Goal: Task Accomplishment & Management: Complete application form

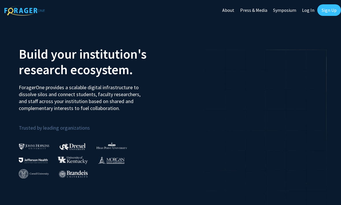
click at [329, 8] on link "Sign Up" at bounding box center [329, 10] width 24 height 12
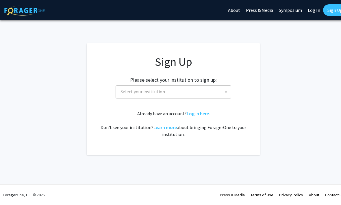
click at [191, 90] on span "Select your institution" at bounding box center [174, 92] width 113 height 12
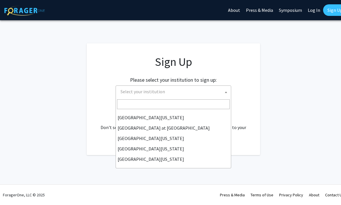
scroll to position [202, 0]
select select "33"
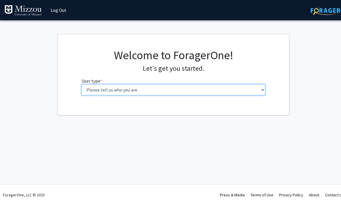
select select "1: undergrad"
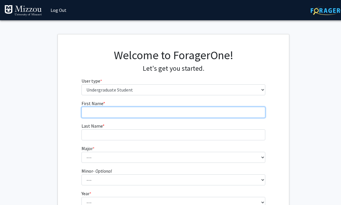
click at [165, 116] on input "First Name * required" at bounding box center [174, 112] width 184 height 11
type input "Julia"
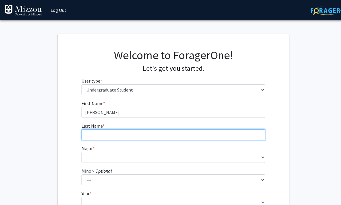
click at [213, 138] on input "Last Name * required" at bounding box center [174, 135] width 184 height 11
type input "Berryman"
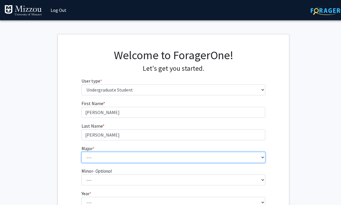
click at [220, 157] on select "--- Agribusiness Management Agricultural Education Agricultural Education: Comm…" at bounding box center [174, 157] width 184 height 11
select select "8: 2497"
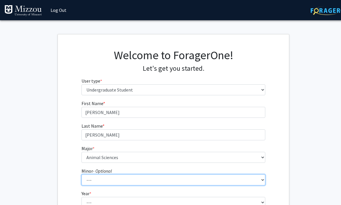
click at [189, 180] on select "--- Accountancy Aerospace Engineering Aerospace Studies Agribusiness Management…" at bounding box center [174, 180] width 184 height 11
select select "22: 1978"
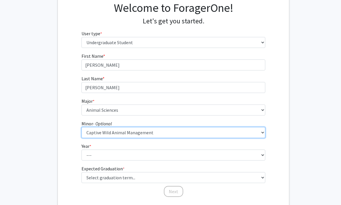
scroll to position [47, 0]
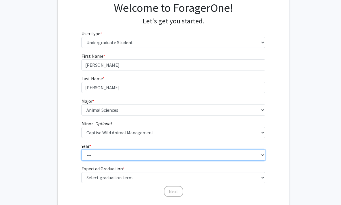
click at [252, 150] on select "--- First-year Sophomore Junior Senior Postbaccalaureate Certificate" at bounding box center [174, 155] width 184 height 11
select select "1: first-year"
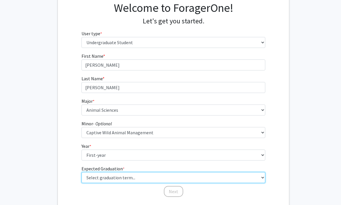
click at [227, 181] on select "Select graduation term... Spring 2025 Summer 2025 Fall 2025 Winter 2025 Spring …" at bounding box center [174, 177] width 184 height 11
select select "17: spring_2029"
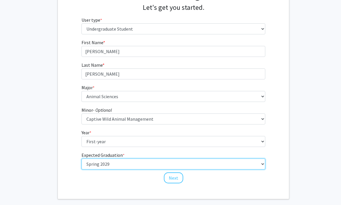
scroll to position [69, 0]
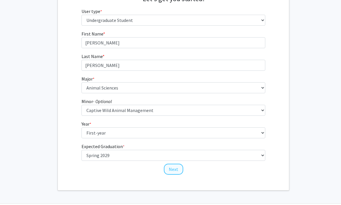
click at [175, 174] on button "Next" at bounding box center [173, 169] width 19 height 11
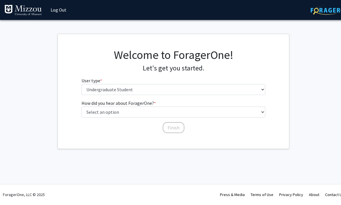
scroll to position [0, 0]
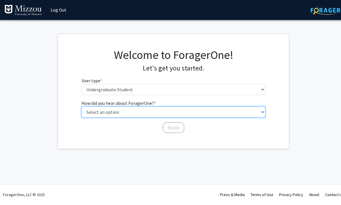
select select "5: other"
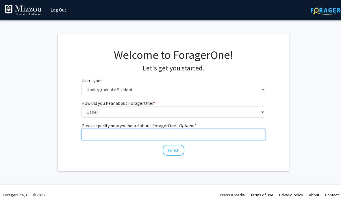
click at [175, 132] on input "Please specify how you heard about ForagerOne. - Optional" at bounding box center [174, 135] width 184 height 11
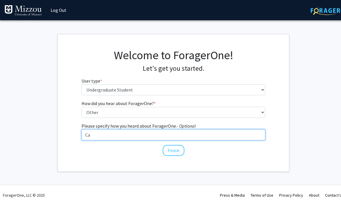
type input "C"
type input "MU Booth at CAFNR Career Fair"
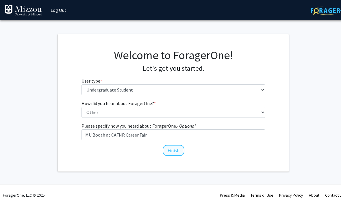
click at [178, 149] on button "Finish" at bounding box center [174, 150] width 22 height 11
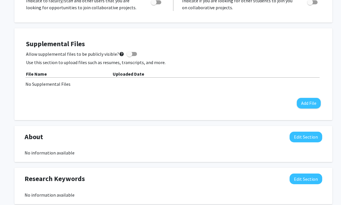
scroll to position [106, 0]
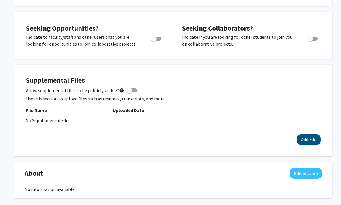
click at [310, 143] on button "Add File" at bounding box center [309, 140] width 24 height 11
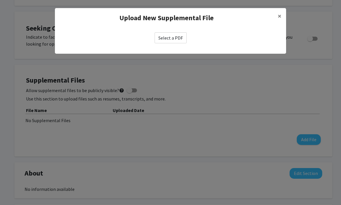
click at [175, 37] on label "Select a PDF" at bounding box center [171, 37] width 32 height 11
click at [0, 0] on input "Select a PDF" at bounding box center [0, 0] width 0 height 0
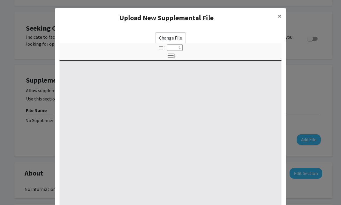
select select "custom"
type input "0"
select select "custom"
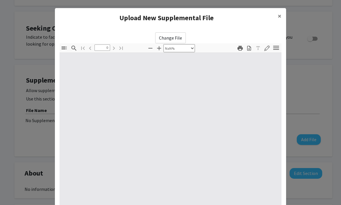
type input "1"
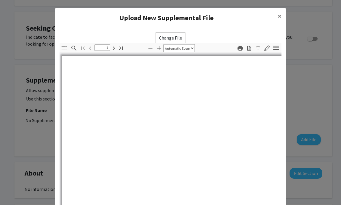
select select "auto"
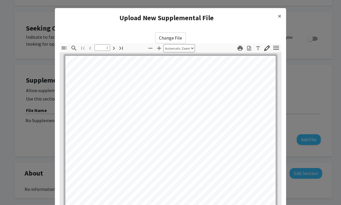
scroll to position [0, 0]
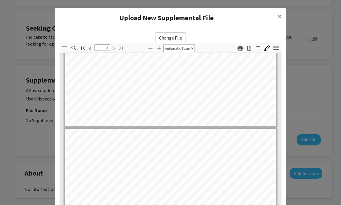
type input "1"
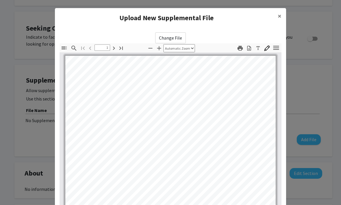
click at [106, 48] on input "1" at bounding box center [103, 48] width 16 height 6
click at [280, 15] on span "×" at bounding box center [280, 16] width 4 height 9
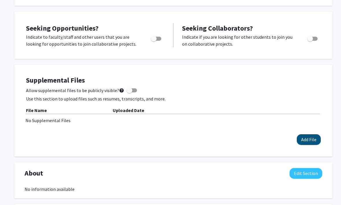
click at [310, 139] on button "Add File" at bounding box center [309, 139] width 24 height 11
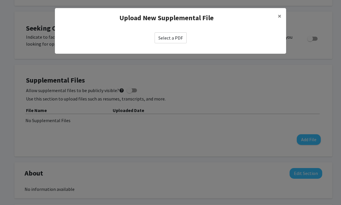
click at [170, 37] on label "Select a PDF" at bounding box center [171, 37] width 32 height 11
click at [0, 0] on input "Select a PDF" at bounding box center [0, 0] width 0 height 0
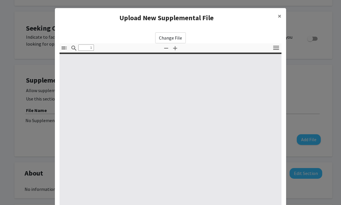
select select "custom"
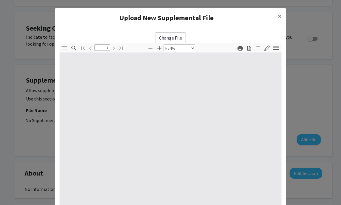
type input "0"
select select "auto"
type input "1"
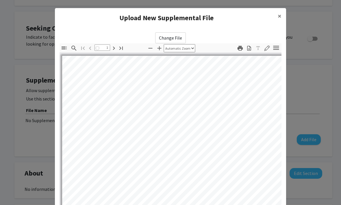
select select "auto"
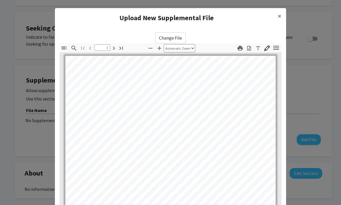
click at [177, 39] on label "Change File" at bounding box center [170, 37] width 31 height 11
click at [0, 0] on input "Change File" at bounding box center [0, 0] width 0 height 0
click at [164, 134] on div "Julia Berryman 903 Hitt St. 1051 ∙ Columbia, MO 65201 ∙ (240) 431-9386 ∙ juliag…" at bounding box center [170, 192] width 210 height 272
click at [276, 49] on icon "button" at bounding box center [276, 48] width 8 height 8
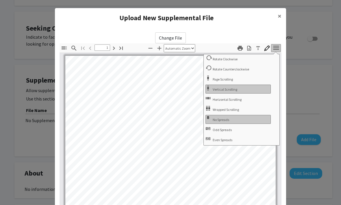
click at [169, 140] on div "Julia Berryman 903 Hitt St. 1051 ∙ Columbia, MO 65201 ∙ (240) 431-9386 ∙ juliag…" at bounding box center [170, 192] width 210 height 272
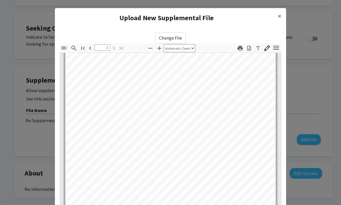
scroll to position [389, 0]
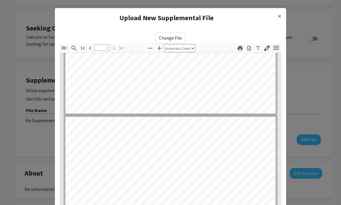
type input "1"
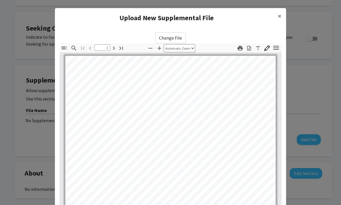
scroll to position [0, 0]
click at [192, 22] on h4 "Upload New Supplemental File" at bounding box center [167, 18] width 214 height 10
click at [310, 59] on modal-container "Upload New Supplemental File × Change File Thumbnails Document Outline Attachme…" at bounding box center [170, 102] width 341 height 205
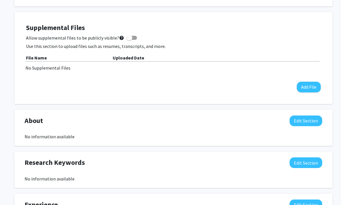
scroll to position [159, 0]
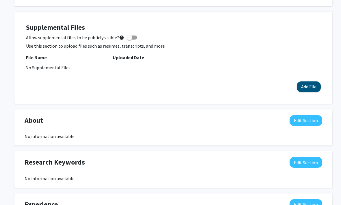
click at [311, 88] on button "Add File" at bounding box center [309, 87] width 24 height 11
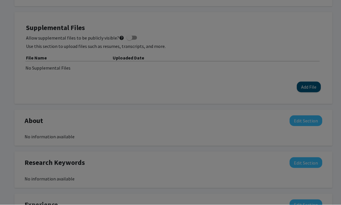
scroll to position [159, 0]
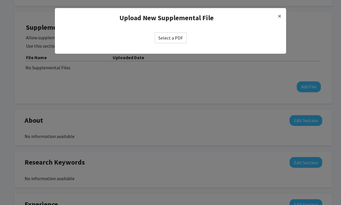
click at [178, 37] on label "Select a PDF" at bounding box center [171, 37] width 32 height 11
click at [0, 0] on input "Select a PDF" at bounding box center [0, 0] width 0 height 0
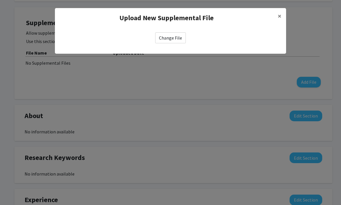
scroll to position [164, 0]
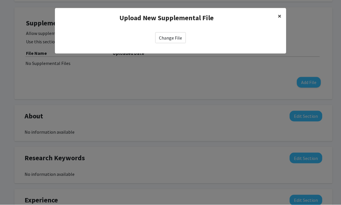
click at [278, 19] on span "×" at bounding box center [280, 16] width 4 height 9
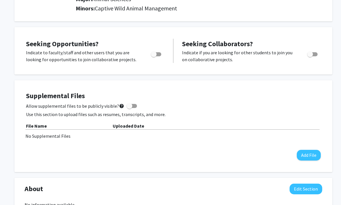
scroll to position [86, 0]
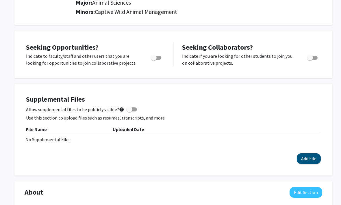
click at [309, 161] on button "Add File" at bounding box center [309, 159] width 24 height 11
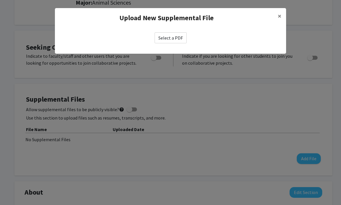
click at [171, 40] on label "Select a PDF" at bounding box center [171, 37] width 32 height 11
click at [0, 0] on input "Select a PDF" at bounding box center [0, 0] width 0 height 0
select select "custom"
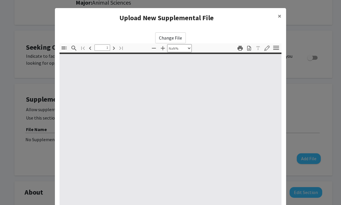
type input "0"
select select "custom"
type input "1"
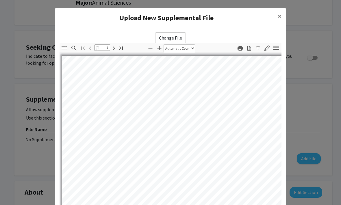
select select "auto"
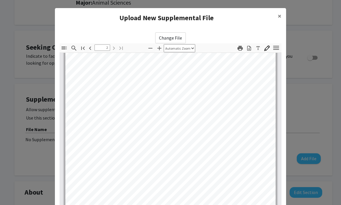
scroll to position [389, 0]
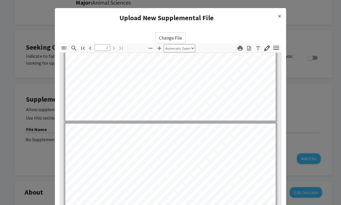
type input "1"
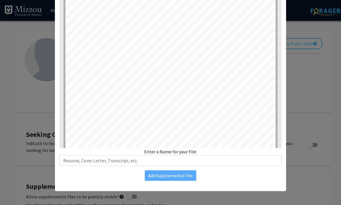
scroll to position [69, 0]
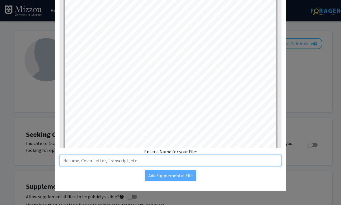
click at [175, 160] on input "text" at bounding box center [171, 160] width 222 height 11
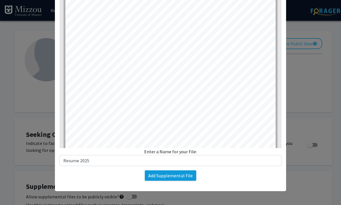
click at [180, 177] on button "Add Supplemental File" at bounding box center [170, 176] width 51 height 10
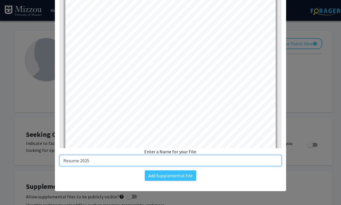
click at [226, 160] on input "Resume 2025" at bounding box center [171, 160] width 222 height 11
type input "Resume"
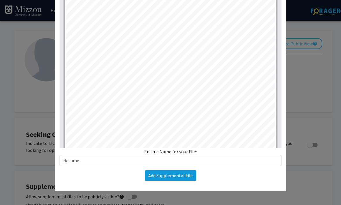
click at [178, 181] on button "Add Supplemental File" at bounding box center [170, 176] width 51 height 10
click at [182, 173] on button "Add Supplemental File" at bounding box center [170, 176] width 51 height 10
click at [185, 175] on button "Add Supplemental File" at bounding box center [170, 176] width 51 height 10
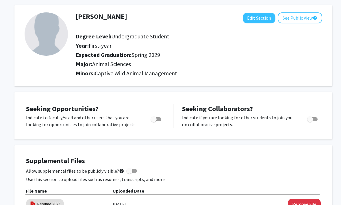
scroll to position [0, 0]
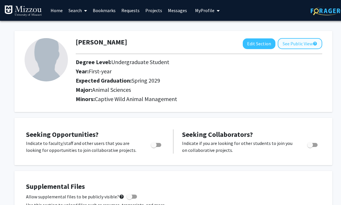
click at [302, 46] on button "See Public View help" at bounding box center [300, 43] width 45 height 11
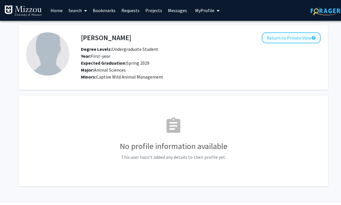
click at [287, 38] on button "Return to Private View help" at bounding box center [291, 37] width 59 height 11
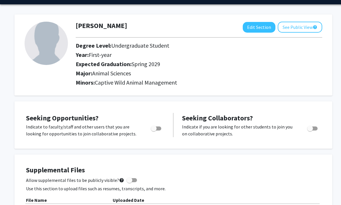
scroll to position [15, 0]
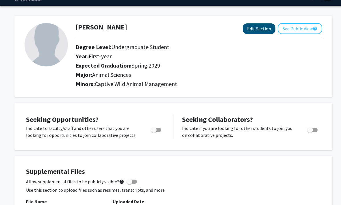
click at [261, 27] on button "Edit Section" at bounding box center [259, 28] width 33 height 11
select select "first-year"
select select "45: spring_2029"
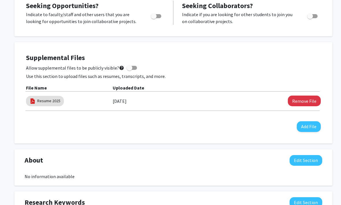
scroll to position [203, 0]
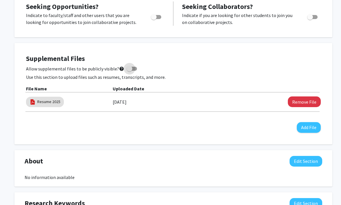
click at [132, 67] on span at bounding box center [132, 69] width 10 height 4
click at [130, 71] on input "Allow supplemental files to be publicly visible? help" at bounding box center [129, 71] width 0 height 0
checkbox input "true"
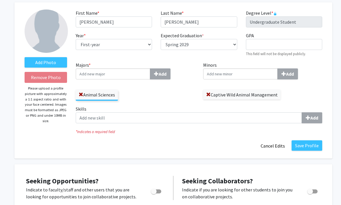
scroll to position [0, 0]
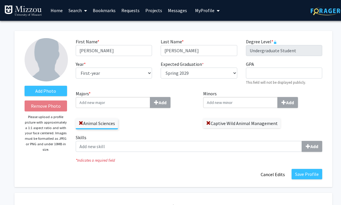
click at [209, 12] on span "My Profile" at bounding box center [204, 11] width 19 height 6
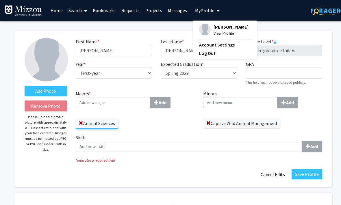
click at [219, 30] on span "View Profile" at bounding box center [231, 33] width 35 height 6
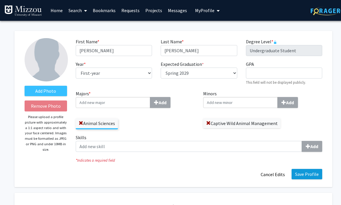
click at [309, 176] on button "Save Profile" at bounding box center [307, 174] width 31 height 10
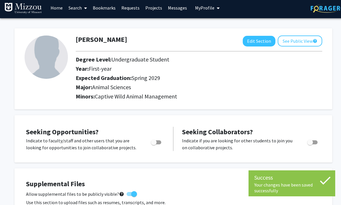
scroll to position [14, 0]
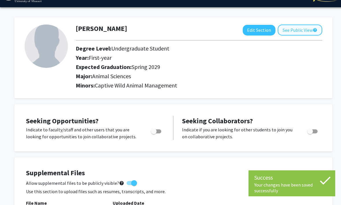
click at [296, 27] on button "See Public View help" at bounding box center [300, 30] width 45 height 11
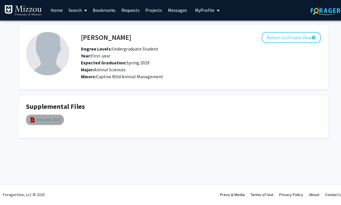
click at [56, 117] on link "Resume 2025" at bounding box center [48, 120] width 23 height 6
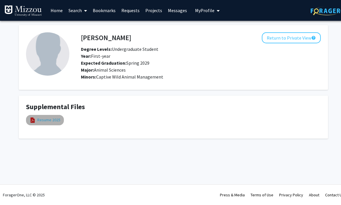
select select "custom"
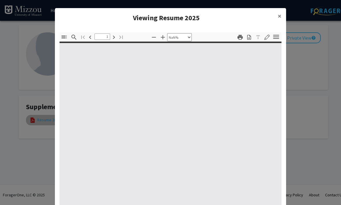
type input "0"
select select "custom"
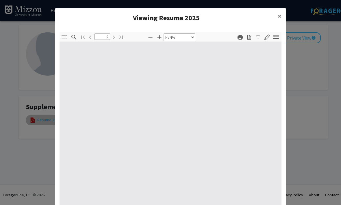
type input "1"
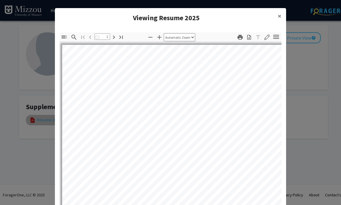
select select "auto"
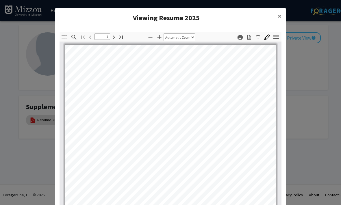
scroll to position [25, 0]
click at [279, 15] on span "×" at bounding box center [280, 16] width 4 height 9
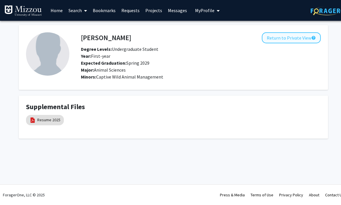
click at [289, 37] on button "Return to Private View help" at bounding box center [291, 37] width 59 height 11
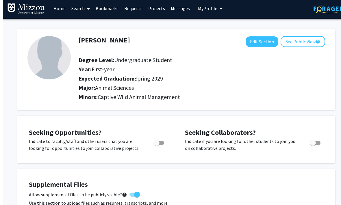
scroll to position [1, 0]
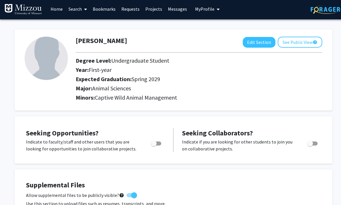
click at [154, 143] on span "Toggle" at bounding box center [154, 144] width 6 height 6
click at [154, 146] on input "Are you actively seeking opportunities?" at bounding box center [154, 146] width 0 height 0
checkbox input "true"
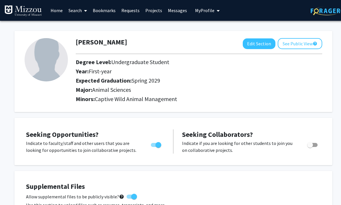
click at [148, 12] on link "Projects" at bounding box center [154, 10] width 23 height 20
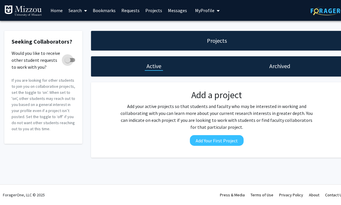
click at [68, 59] on span at bounding box center [68, 60] width 6 height 6
click at [68, 62] on input "Would you like to receive other student requests to work with you?" at bounding box center [67, 62] width 0 height 0
checkbox input "true"
click at [80, 12] on link "Search" at bounding box center [78, 10] width 24 height 20
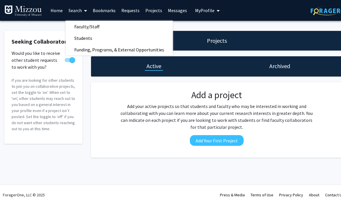
click at [89, 25] on span "Faculty/Staff" at bounding box center [87, 27] width 42 height 12
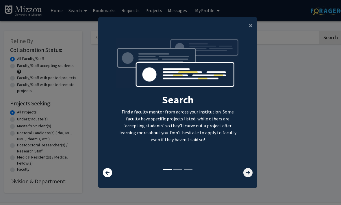
click at [249, 178] on icon at bounding box center [247, 172] width 9 height 9
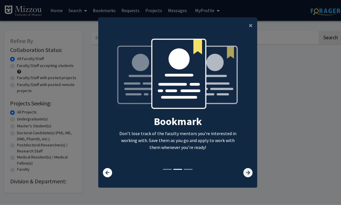
click at [248, 178] on icon at bounding box center [247, 172] width 9 height 9
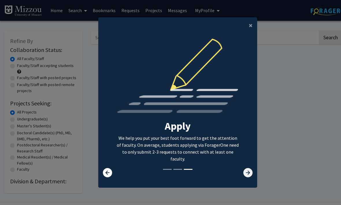
click at [250, 178] on icon at bounding box center [247, 172] width 9 height 9
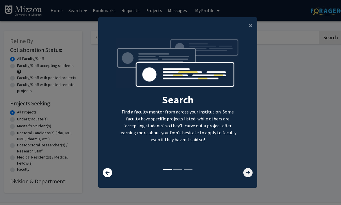
click at [250, 178] on icon at bounding box center [247, 172] width 9 height 9
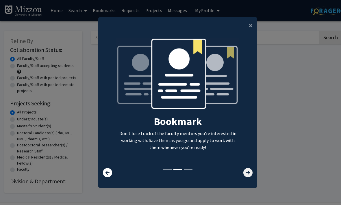
click at [250, 178] on icon at bounding box center [247, 172] width 9 height 9
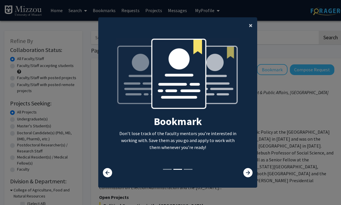
click at [252, 30] on span "×" at bounding box center [251, 25] width 4 height 9
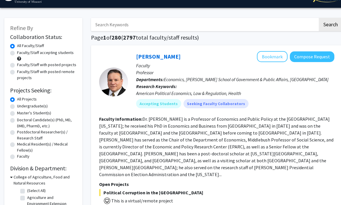
scroll to position [13, 0]
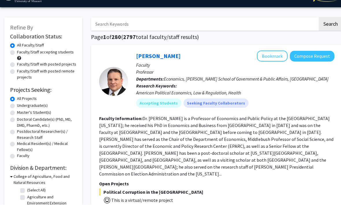
drag, startPoint x: 13, startPoint y: 106, endPoint x: 13, endPoint y: 119, distance: 13.6
click at [17, 106] on label "Undergraduate(s)" at bounding box center [32, 106] width 31 height 6
click at [17, 106] on input "Undergraduate(s)" at bounding box center [19, 105] width 4 height 4
radio input "true"
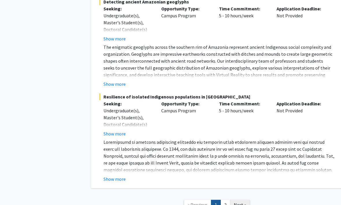
scroll to position [2910, 0]
click at [243, 202] on span "Next »" at bounding box center [240, 205] width 12 height 6
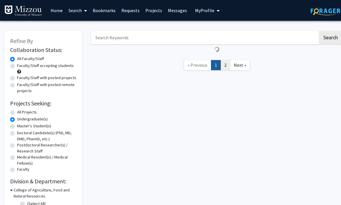
click at [225, 67] on link "2" at bounding box center [226, 65] width 10 height 10
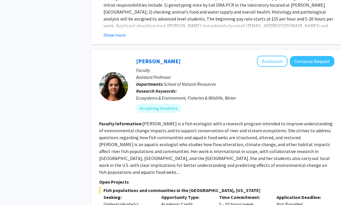
scroll to position [431, 0]
click at [278, 56] on button "Bookmark" at bounding box center [272, 61] width 31 height 11
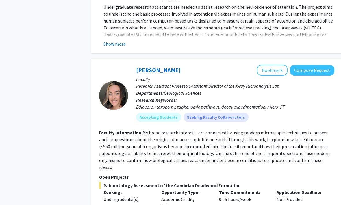
scroll to position [1023, 0]
click at [278, 65] on button "Bookmark" at bounding box center [272, 70] width 31 height 11
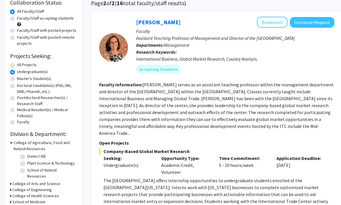
scroll to position [0, 0]
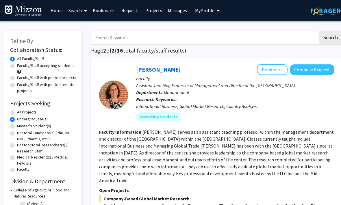
click at [17, 112] on label "All Projects" at bounding box center [27, 112] width 20 height 6
click at [17, 112] on input "All Projects" at bounding box center [19, 111] width 4 height 4
radio input "true"
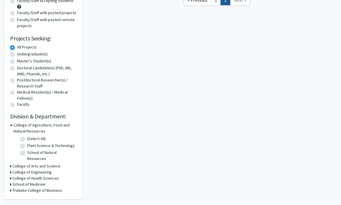
scroll to position [65, 0]
click at [27, 139] on label "(Select All)" at bounding box center [36, 139] width 19 height 6
click at [27, 139] on input "(Select All)" at bounding box center [29, 138] width 4 height 4
checkbox input "true"
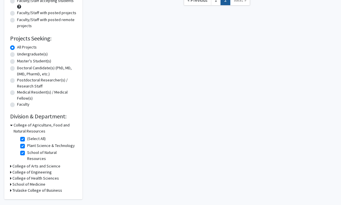
checkbox input "true"
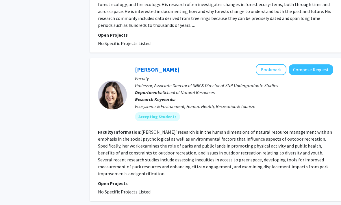
scroll to position [1638, 1]
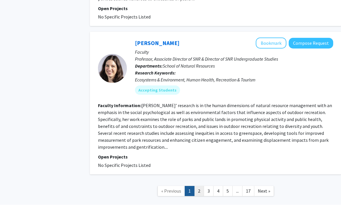
click at [200, 186] on link "2" at bounding box center [199, 191] width 10 height 10
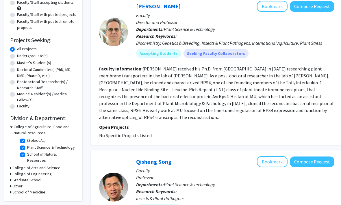
scroll to position [63, 0]
click at [27, 148] on label "Plant Science & Technology" at bounding box center [51, 148] width 48 height 6
click at [27, 148] on input "Plant Science & Technology" at bounding box center [29, 147] width 4 height 4
checkbox input "false"
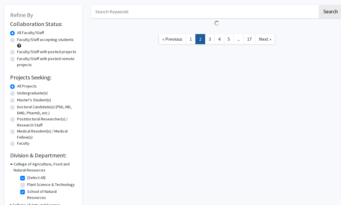
scroll to position [27, 0]
click at [27, 176] on label "(Select All)" at bounding box center [36, 177] width 19 height 6
click at [27, 176] on input "(Select All)" at bounding box center [29, 176] width 4 height 4
checkbox input "false"
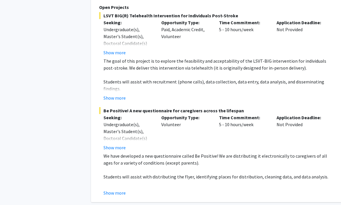
scroll to position [2946, 0]
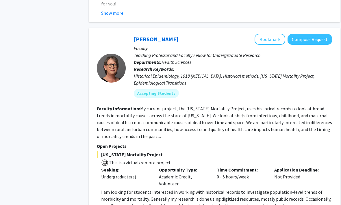
scroll to position [1047, 2]
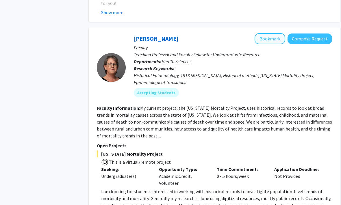
click at [275, 33] on button "Bookmark" at bounding box center [270, 38] width 31 height 11
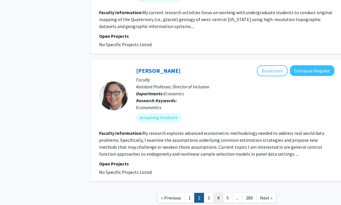
scroll to position [1742, 0]
click at [209, 193] on link "3" at bounding box center [209, 198] width 10 height 10
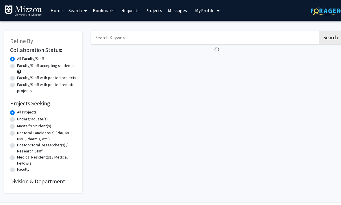
click at [209, 10] on span "My Profile" at bounding box center [204, 11] width 19 height 6
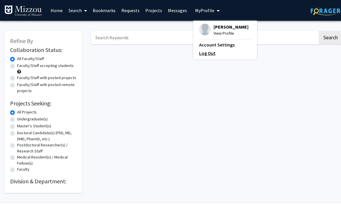
click at [208, 56] on link "Log Out" at bounding box center [225, 53] width 52 height 7
